Goal: Information Seeking & Learning: Learn about a topic

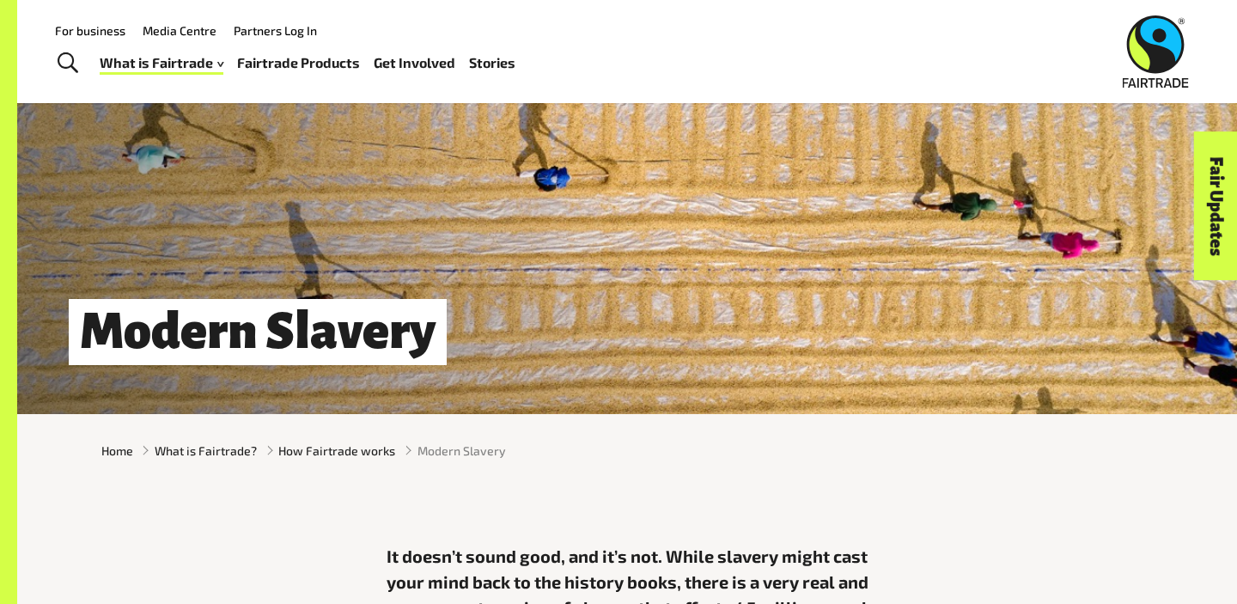
scroll to position [72, 0]
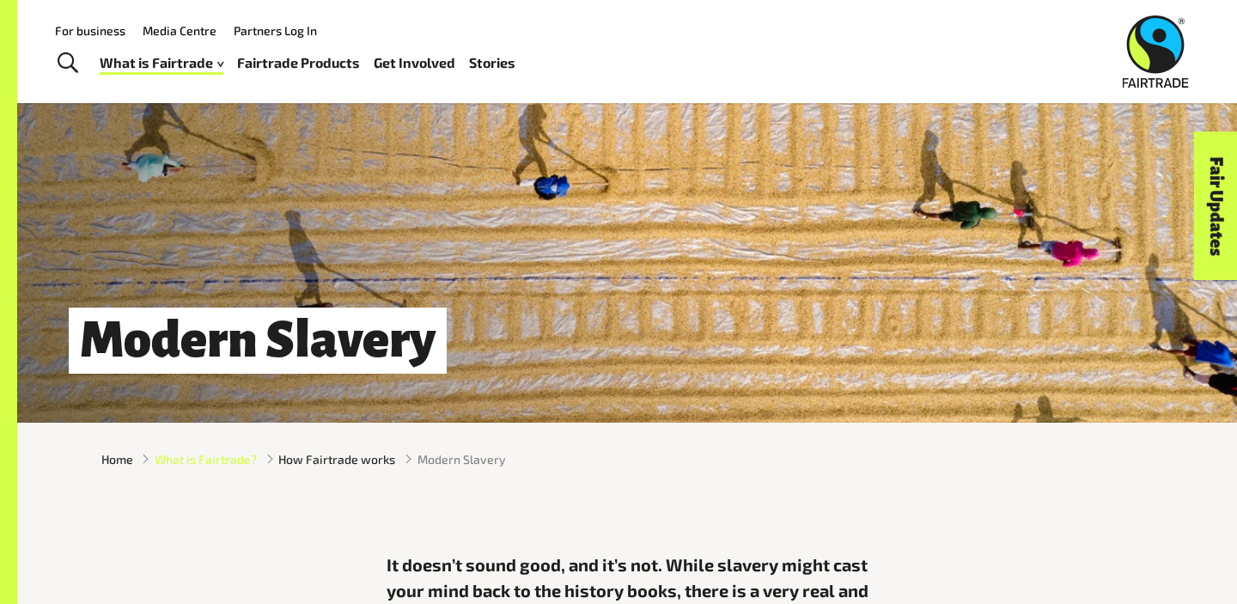
click at [222, 462] on span "What is Fairtrade?" at bounding box center [206, 459] width 102 height 18
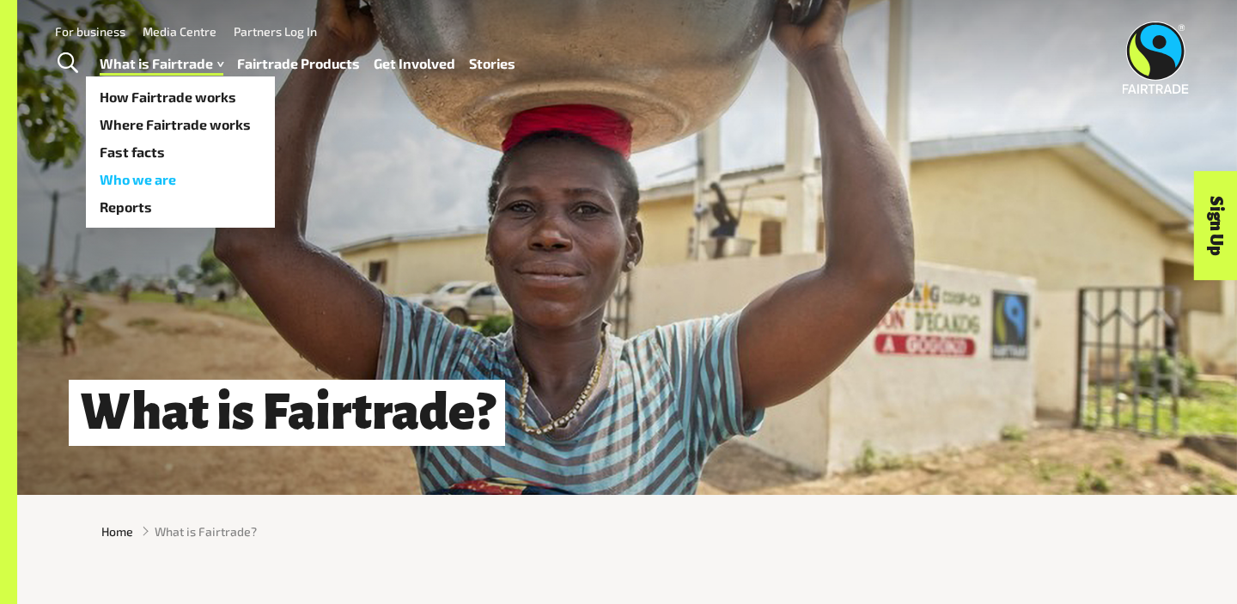
click at [161, 177] on link "Who we are" at bounding box center [180, 179] width 189 height 27
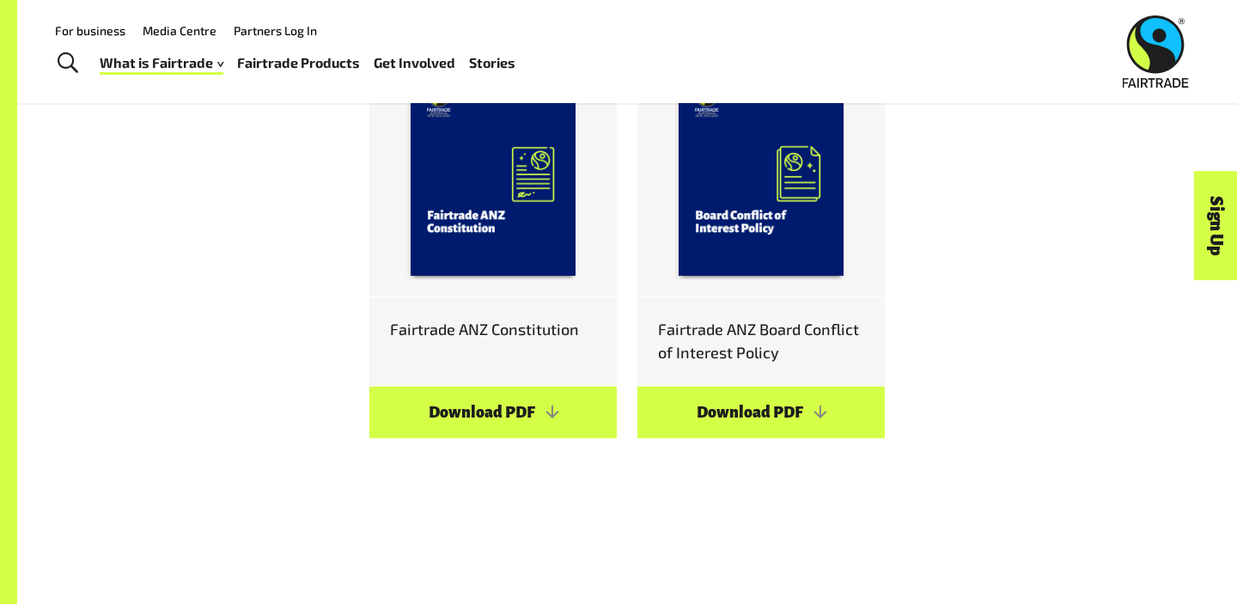
scroll to position [1475, 0]
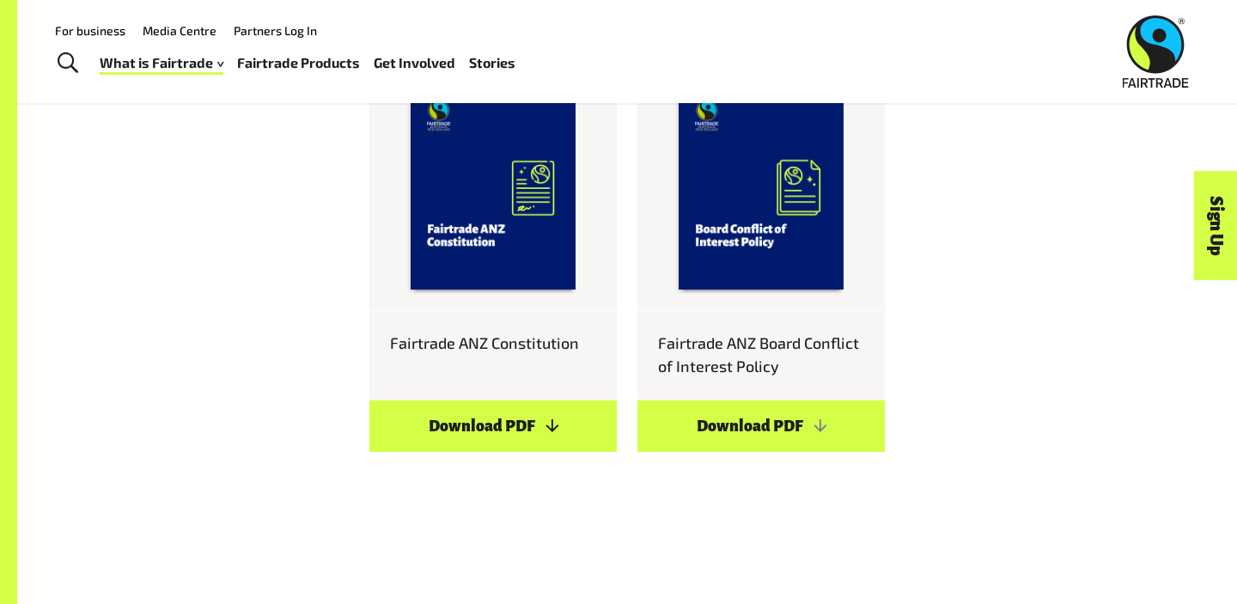
click at [450, 400] on link "Download PDF" at bounding box center [492, 426] width 247 height 52
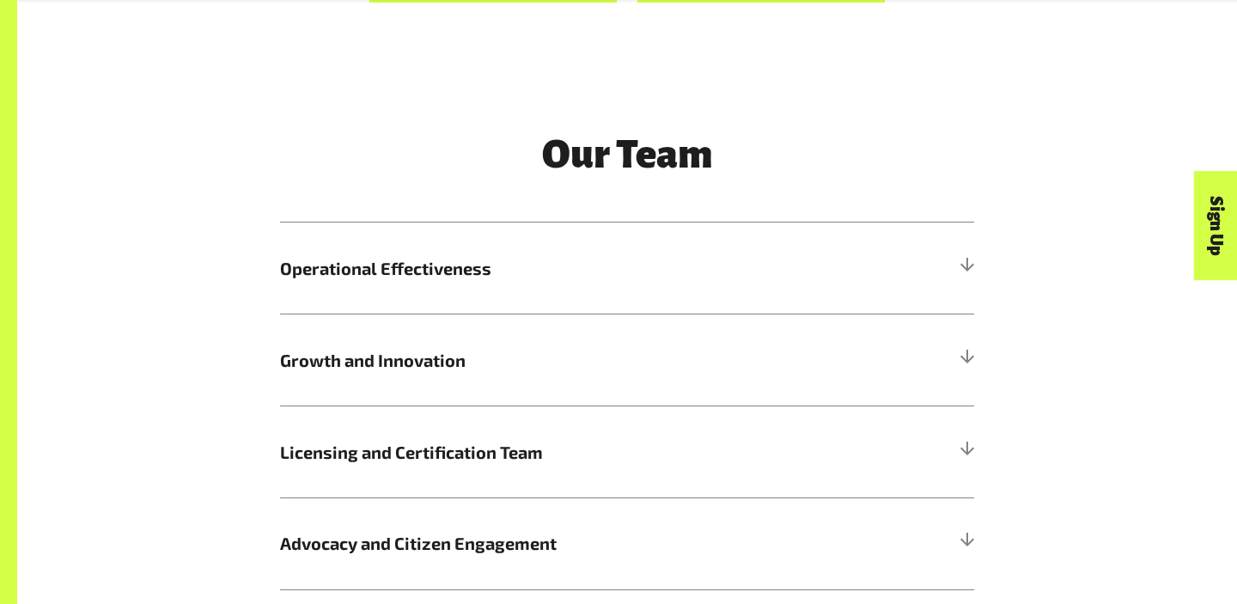
scroll to position [1925, 0]
click at [933, 253] on h5 "Operational Effectiveness" at bounding box center [627, 268] width 694 height 92
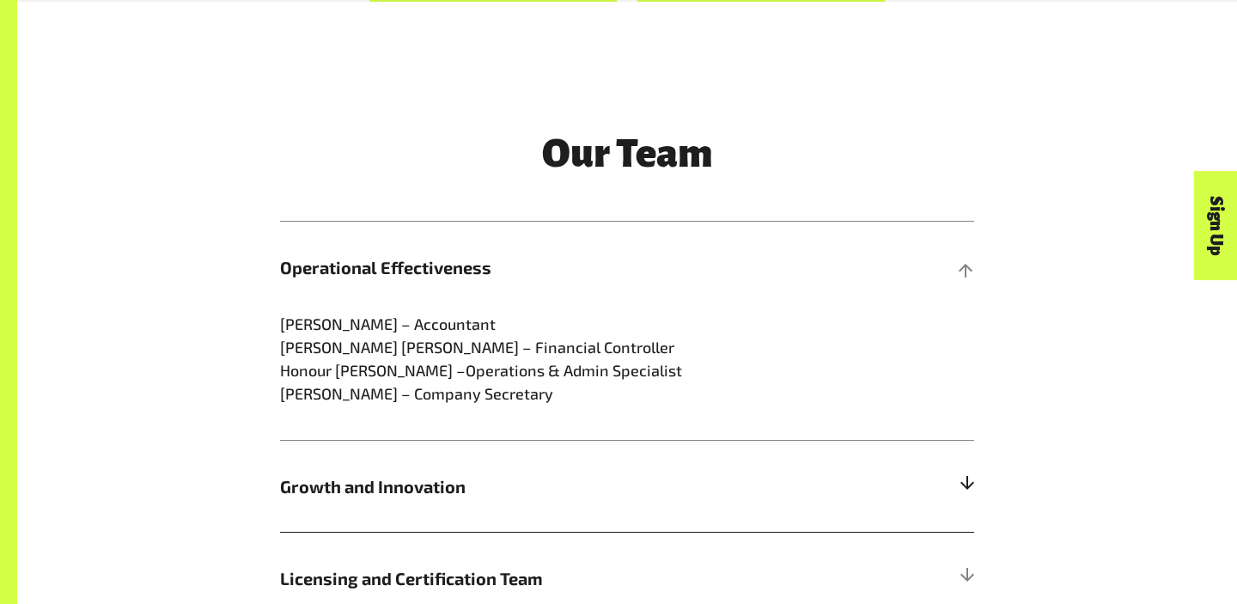
click at [702, 474] on span "Growth and Innovation" at bounding box center [540, 486] width 521 height 26
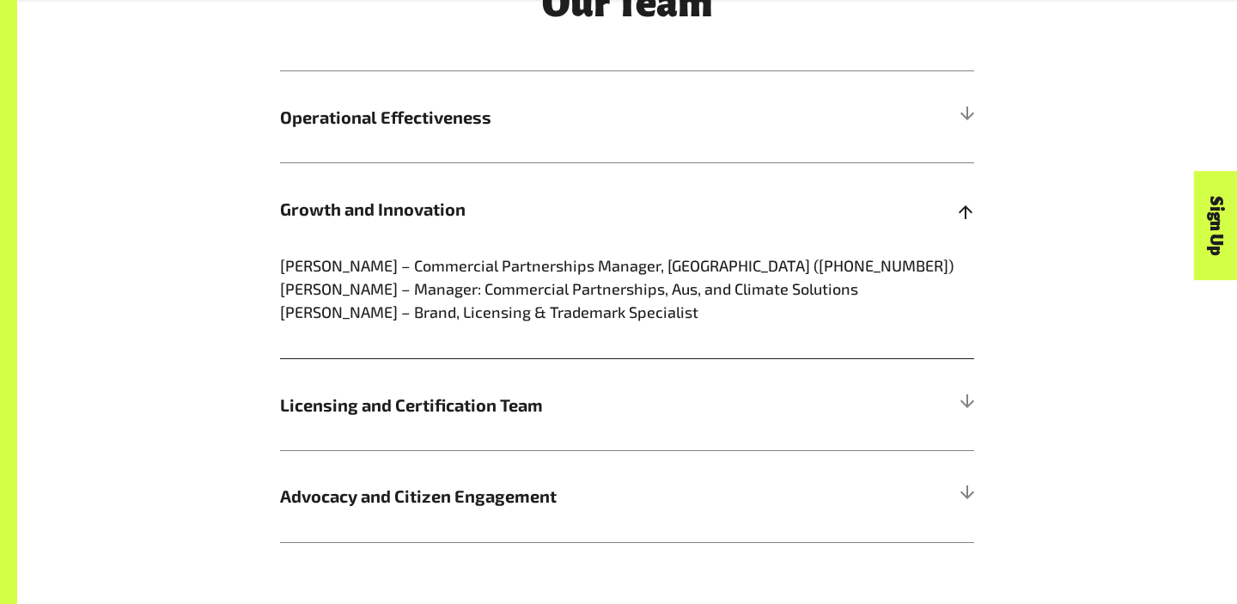
scroll to position [2084, 0]
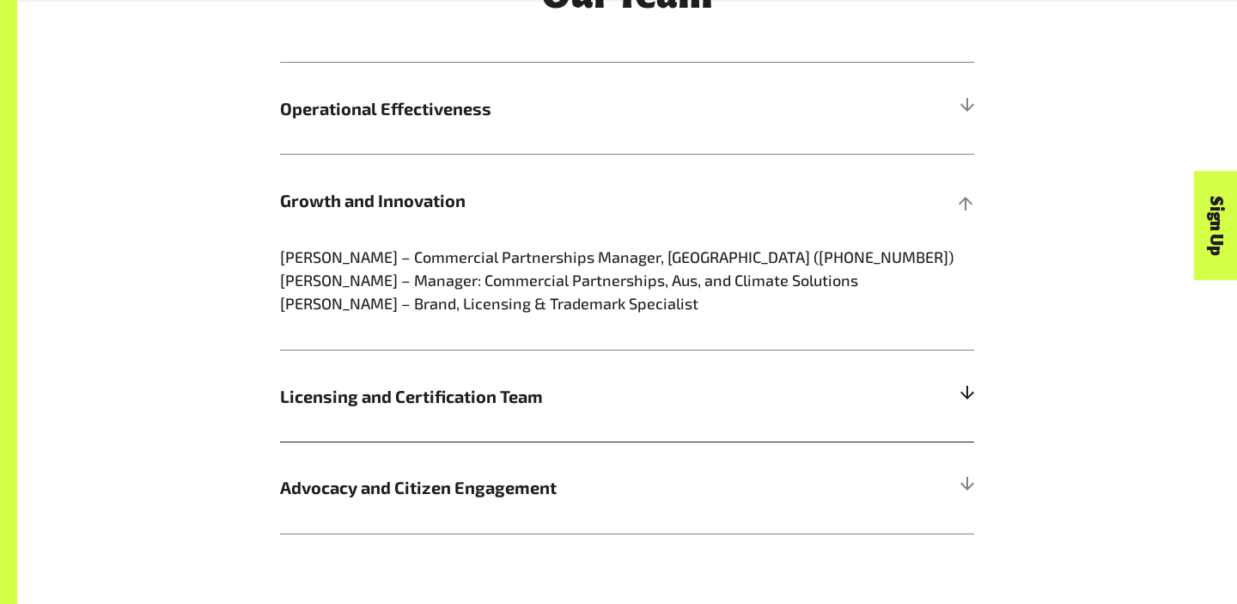
click at [681, 420] on h5 "Licensing and Certification Team" at bounding box center [627, 396] width 694 height 92
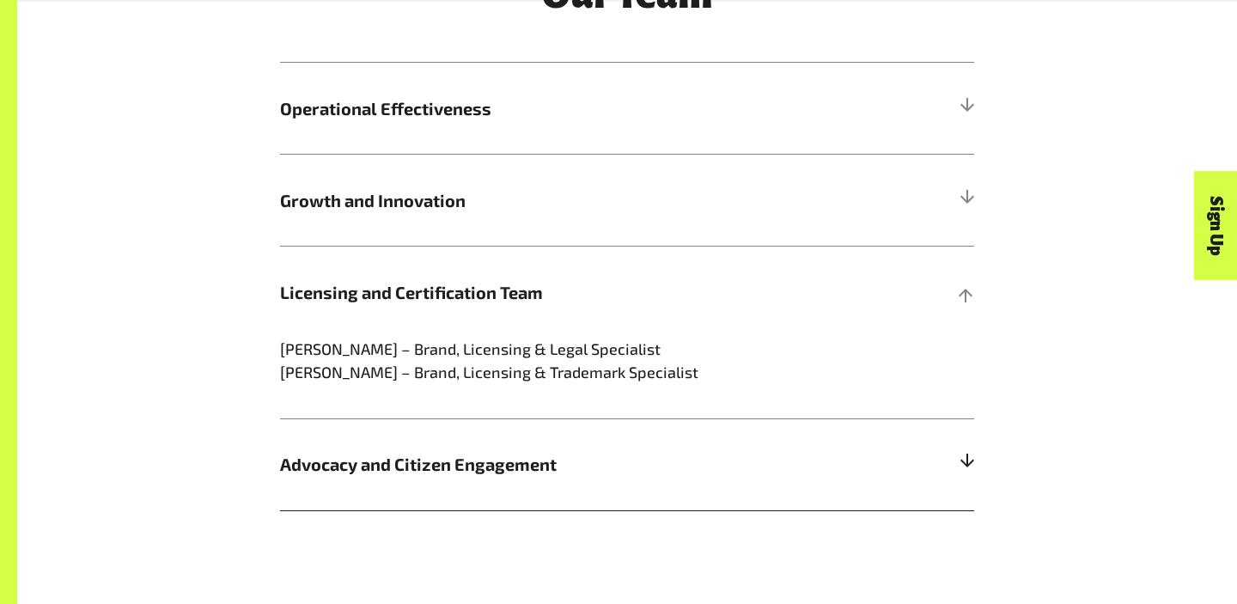
click at [671, 461] on span "Advocacy and Citizen Engagement" at bounding box center [540, 464] width 521 height 26
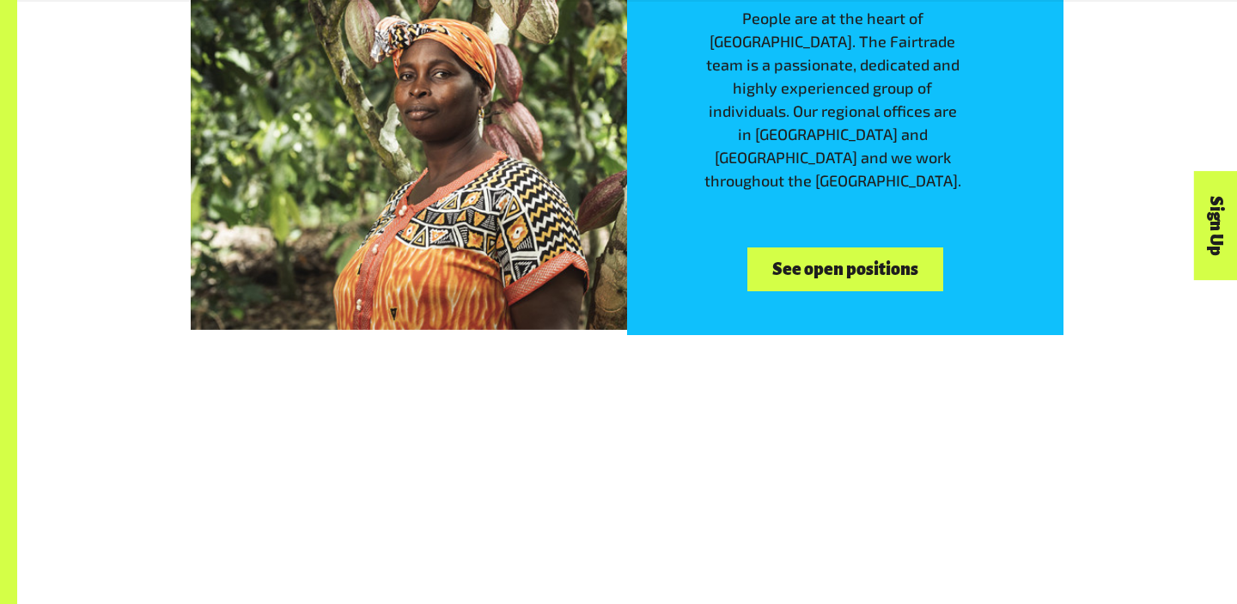
scroll to position [2827, 0]
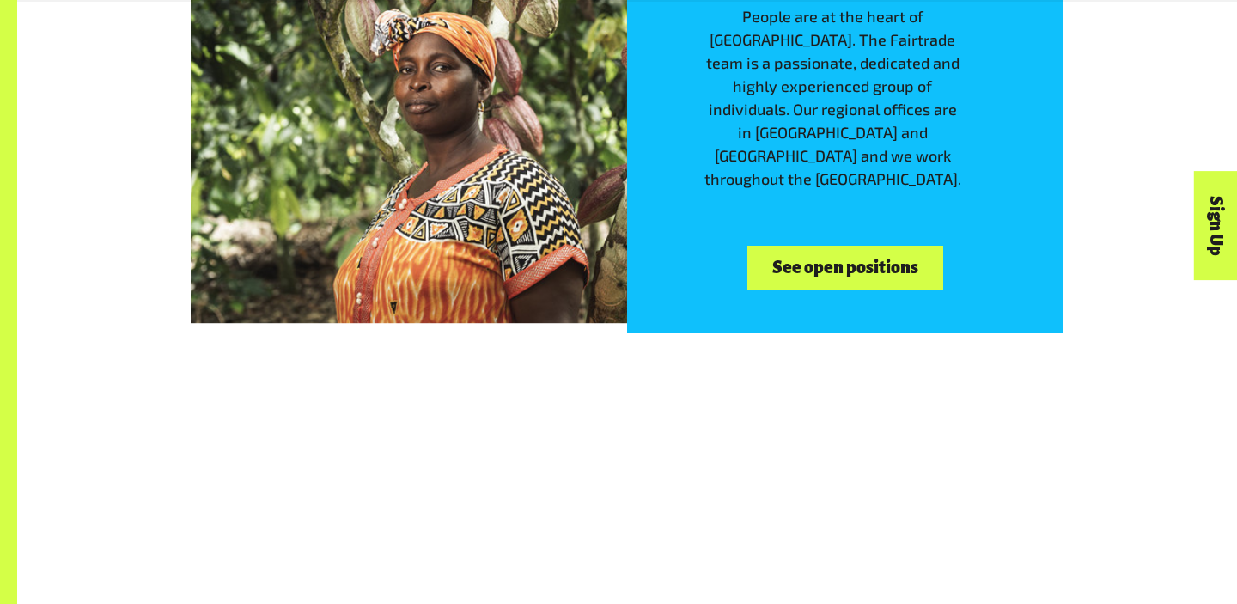
click at [781, 229] on div "Work with us People are at the heart of [GEOGRAPHIC_DATA]. The Fairtrade team i…" at bounding box center [845, 115] width 436 height 436
click at [784, 249] on link "See open positions" at bounding box center [844, 268] width 195 height 44
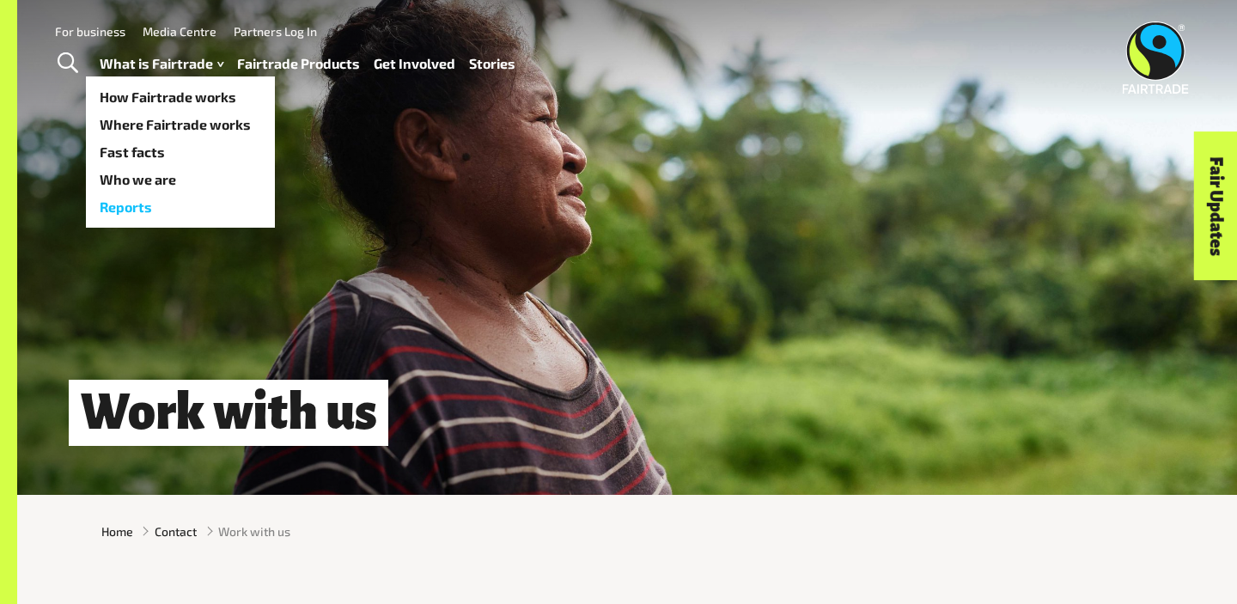
click at [134, 208] on link "Reports" at bounding box center [180, 206] width 189 height 27
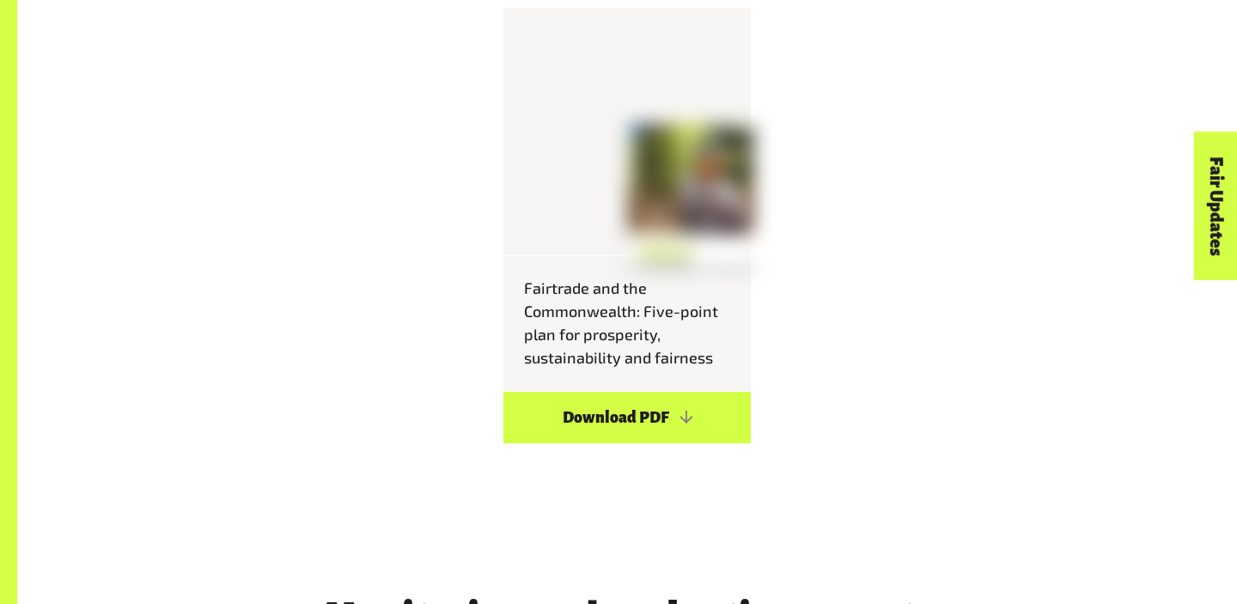
scroll to position [2377, 0]
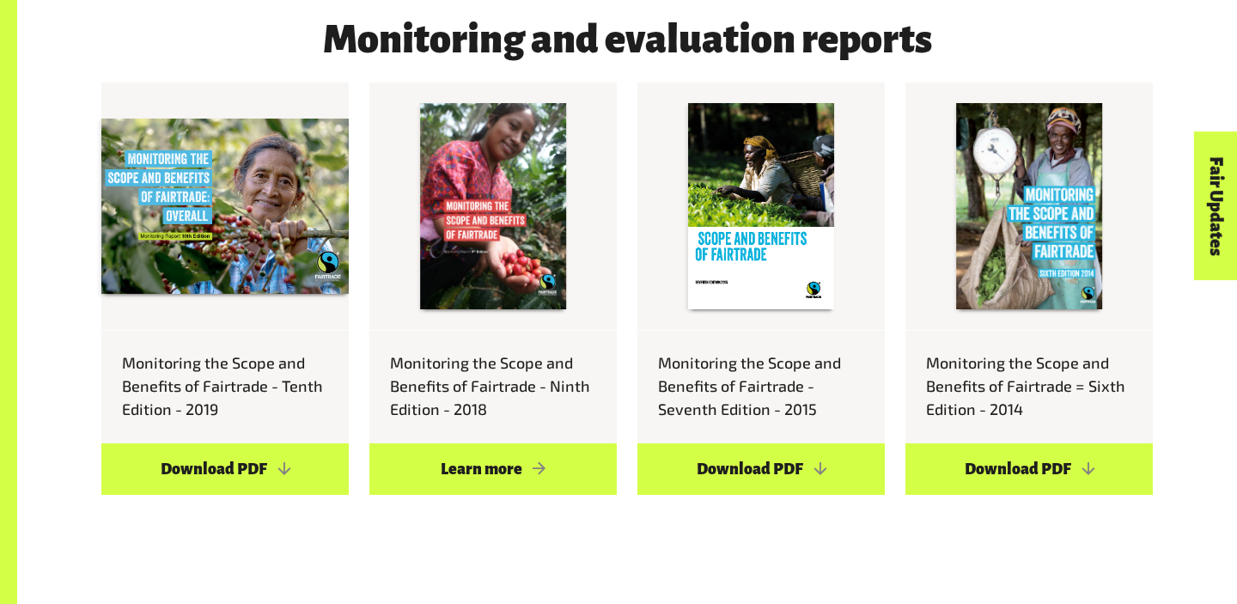
scroll to position [2908, 0]
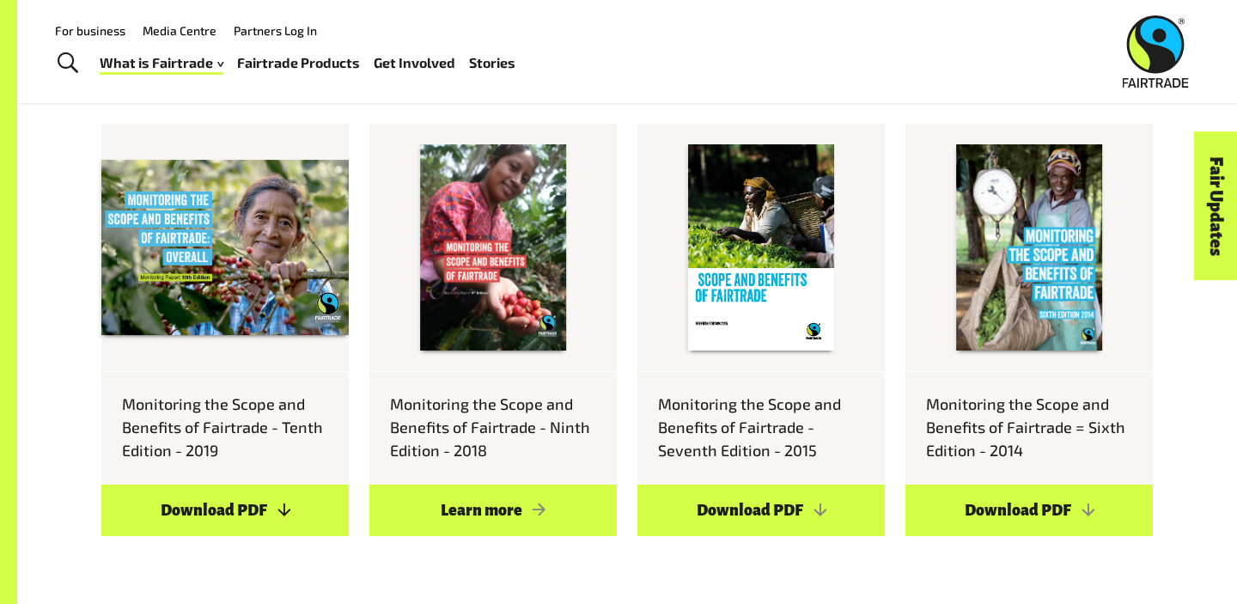
click at [183, 485] on link "Download PDF" at bounding box center [224, 511] width 247 height 52
click at [191, 28] on link "Media Centre" at bounding box center [180, 30] width 74 height 15
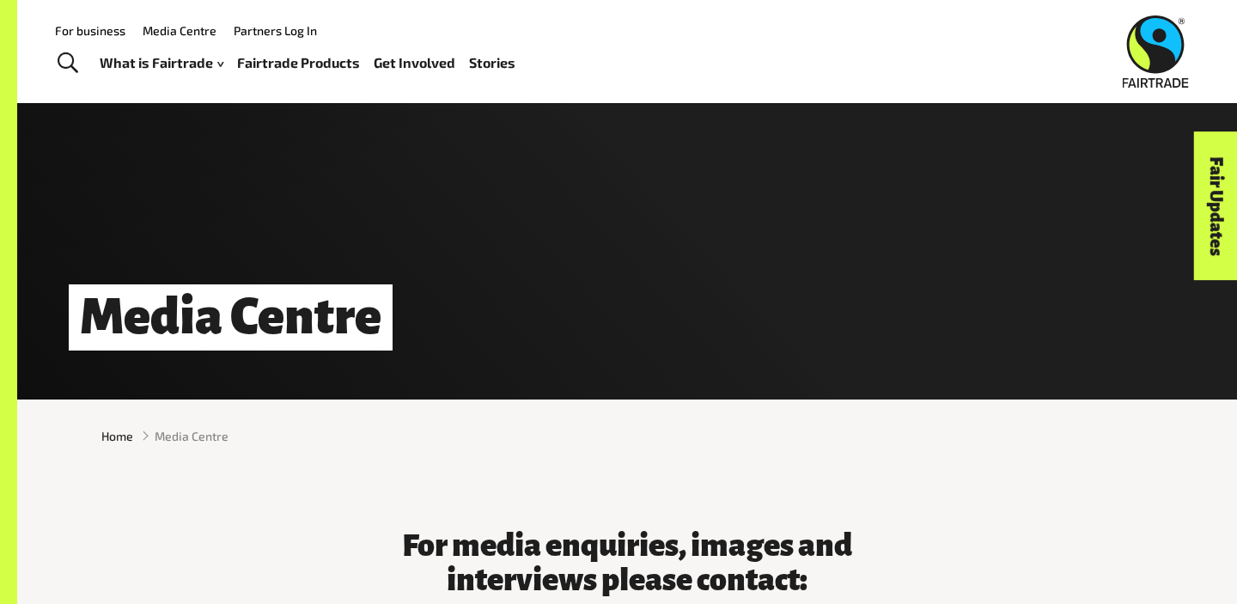
scroll to position [59, 0]
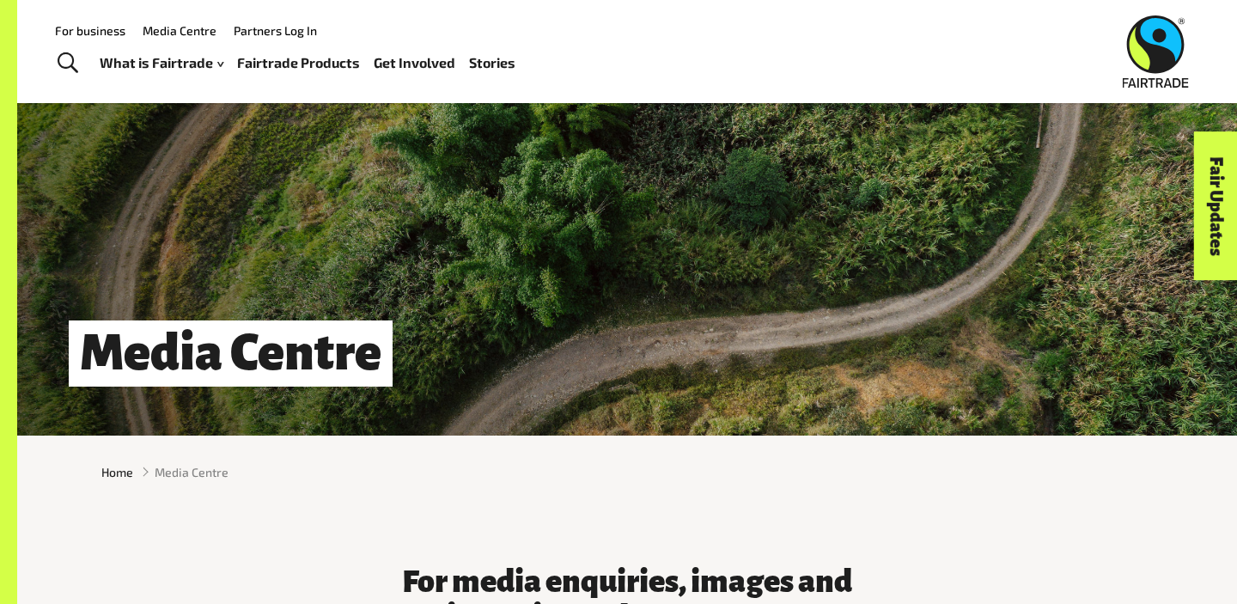
click at [492, 67] on link "Stories" at bounding box center [492, 63] width 46 height 25
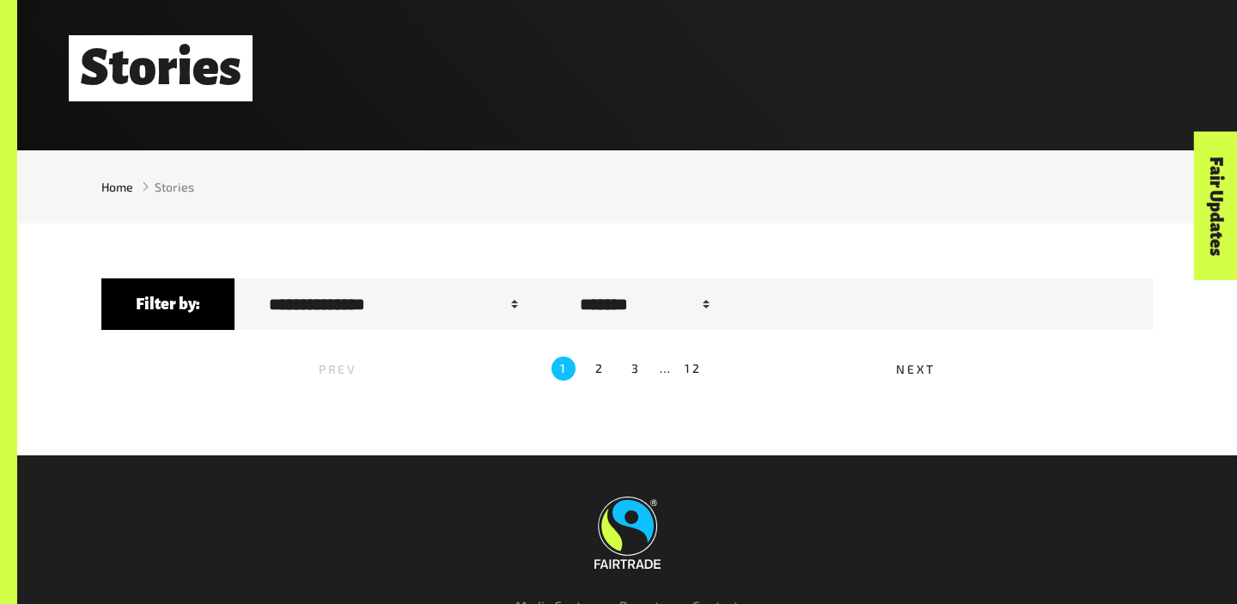
scroll to position [475, 0]
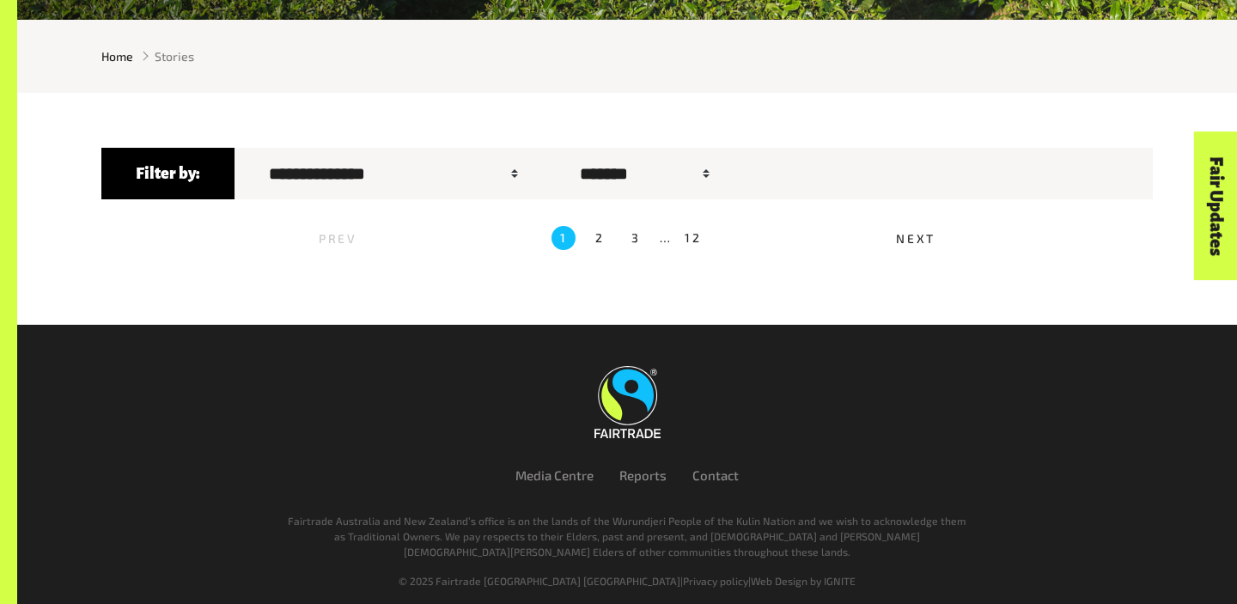
click at [595, 242] on label "2" at bounding box center [600, 238] width 24 height 24
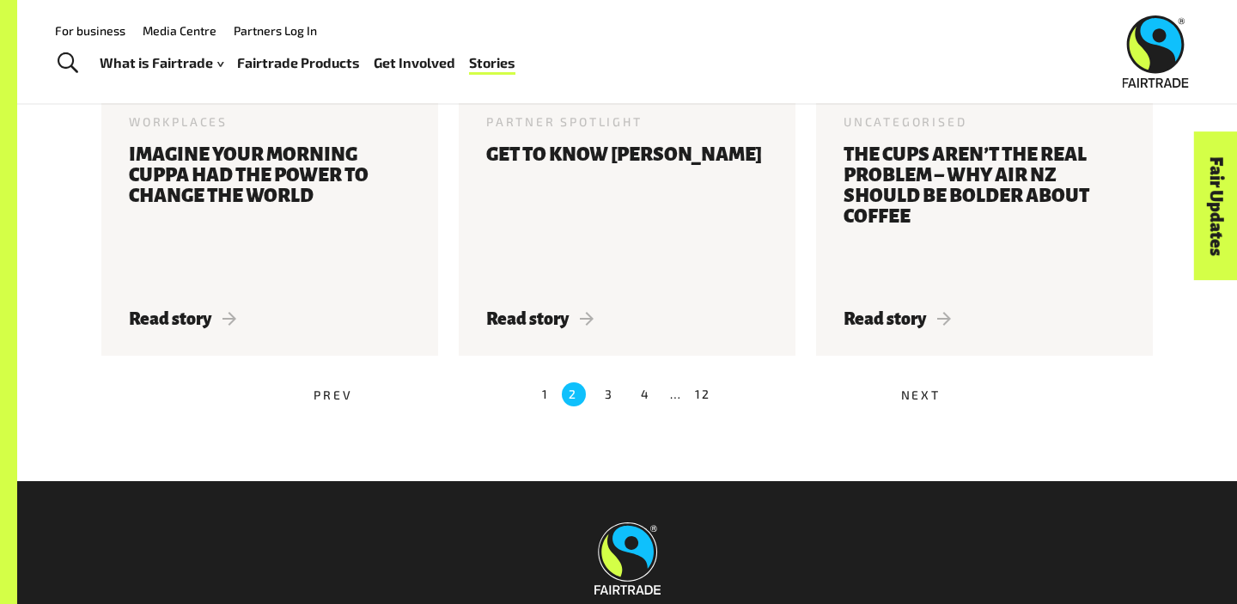
scroll to position [1411, 0]
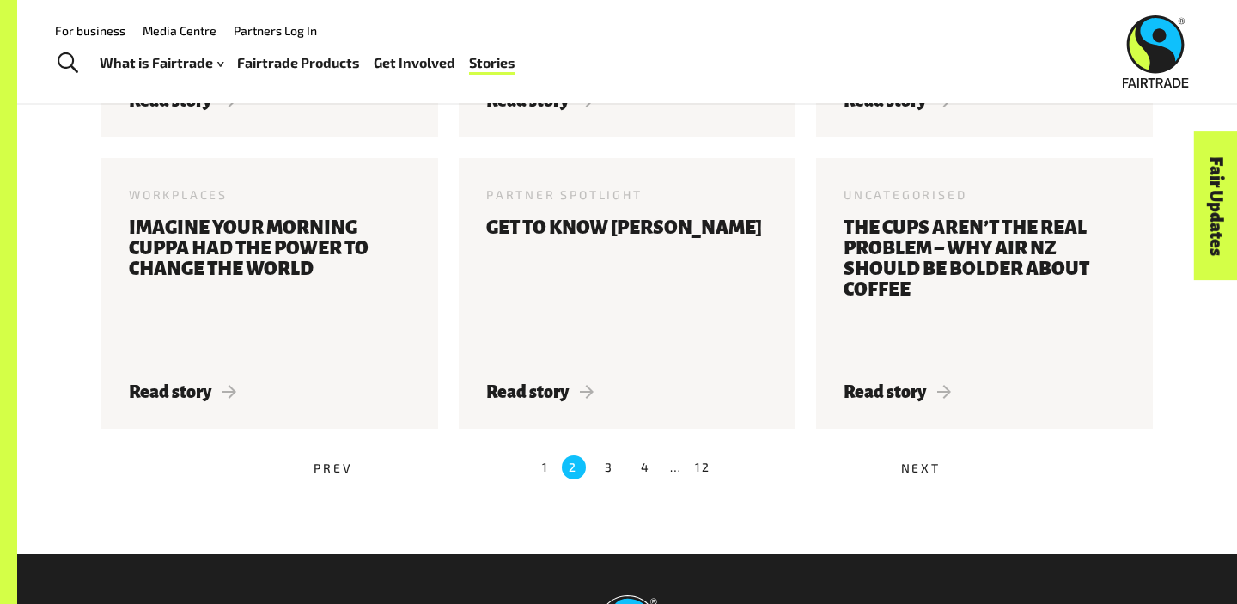
click at [643, 471] on label "4" at bounding box center [646, 467] width 24 height 24
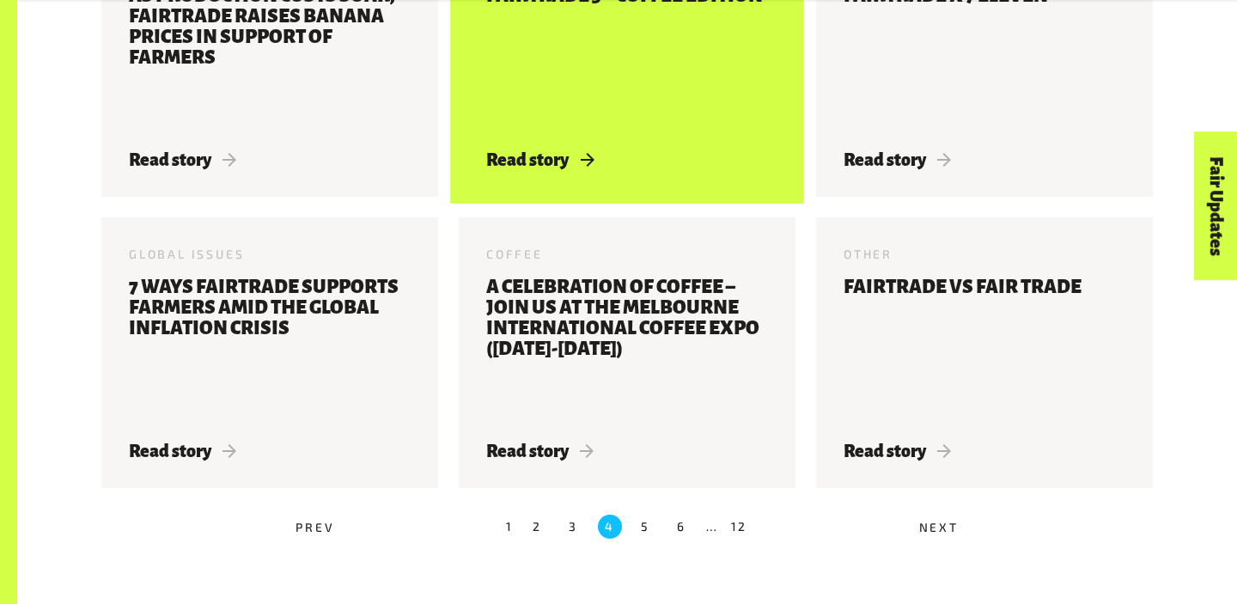
scroll to position [1351, 0]
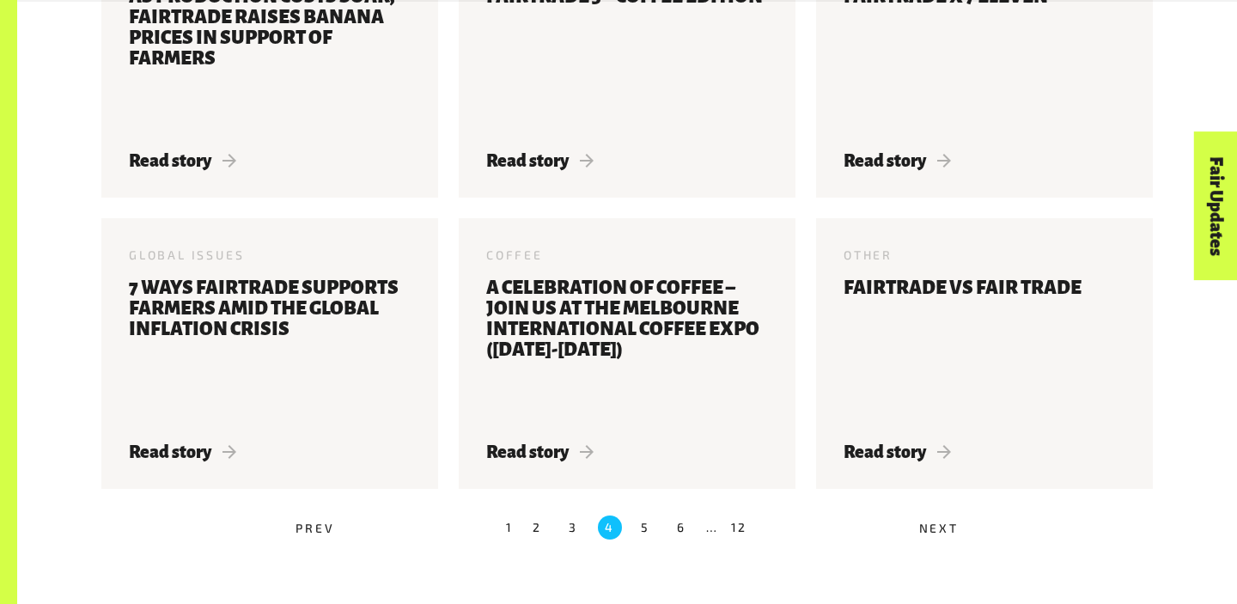
click at [668, 521] on ul "Prev 1 2 3 4 5 6 … 12 Next" at bounding box center [627, 527] width 1052 height 36
click at [678, 528] on label "6" at bounding box center [682, 527] width 24 height 24
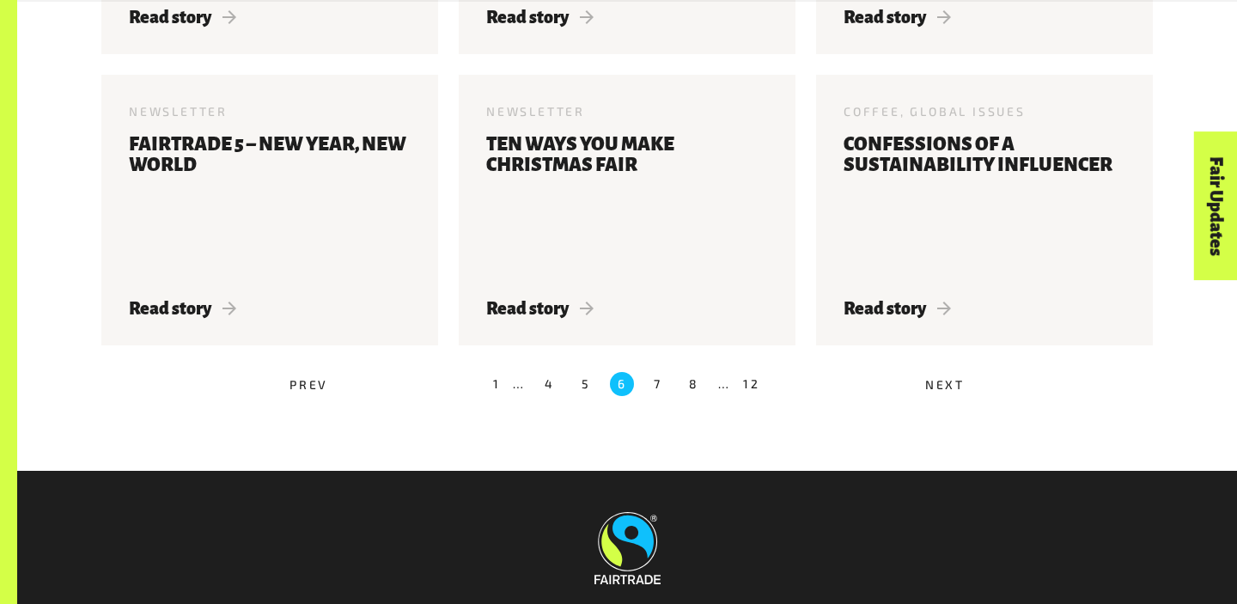
scroll to position [1497, 0]
